Goal: Information Seeking & Learning: Check status

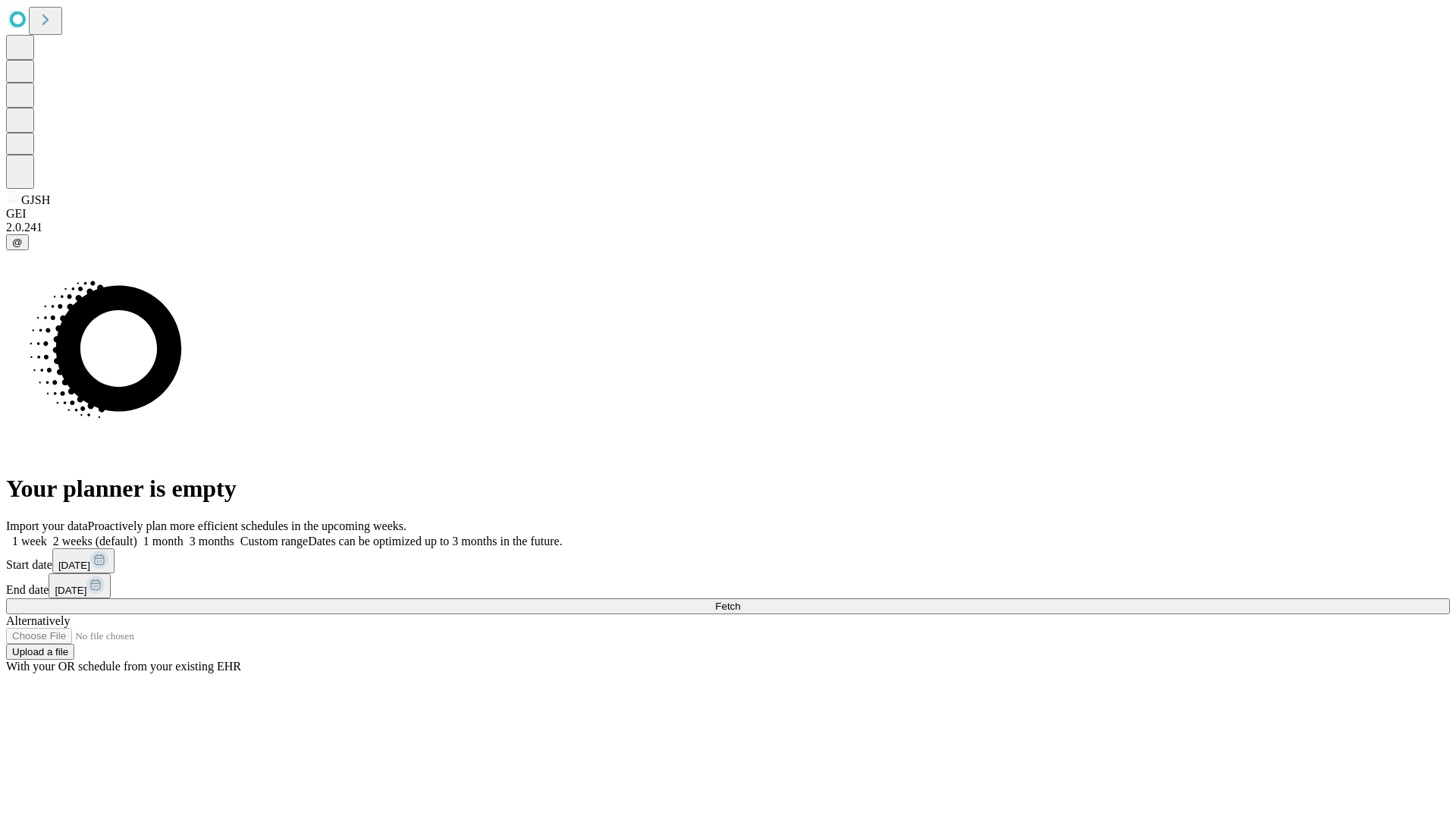
click at [740, 600] on span "Fetch" at bounding box center [728, 605] width 25 height 11
